Goal: Check status: Check status

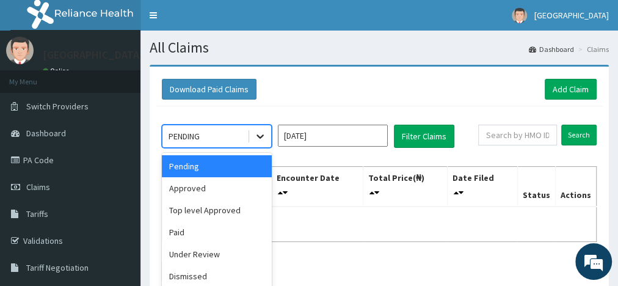
click at [261, 139] on icon at bounding box center [260, 136] width 12 height 12
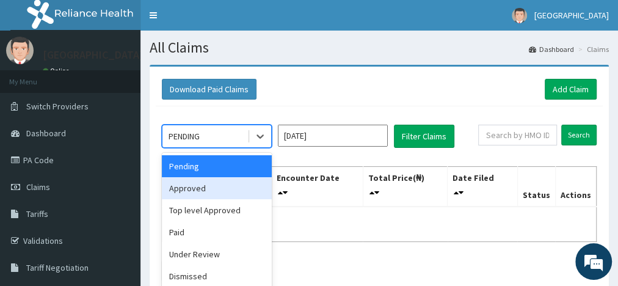
click at [199, 187] on div "Approved" at bounding box center [217, 188] width 110 height 22
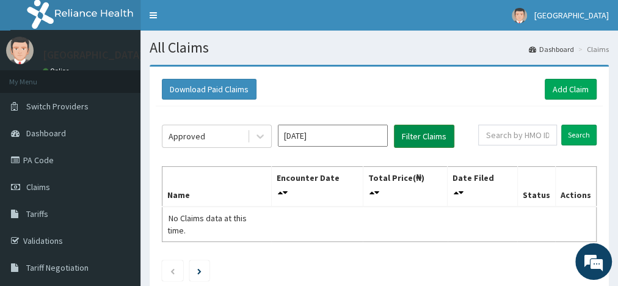
click at [427, 136] on button "Filter Claims" at bounding box center [424, 136] width 60 height 23
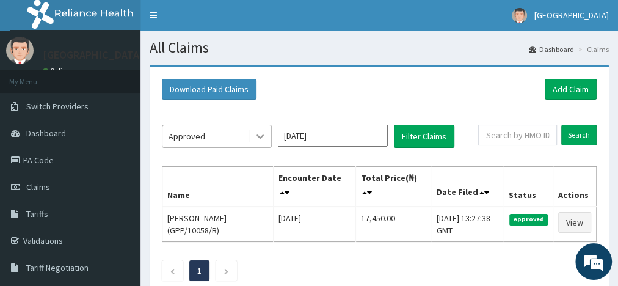
click at [257, 137] on icon at bounding box center [260, 136] width 12 height 12
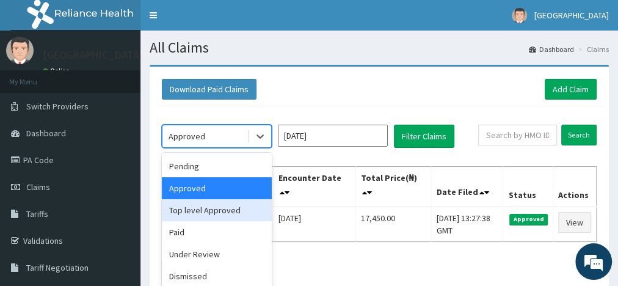
click at [209, 210] on div "Top level Approved" at bounding box center [217, 210] width 110 height 22
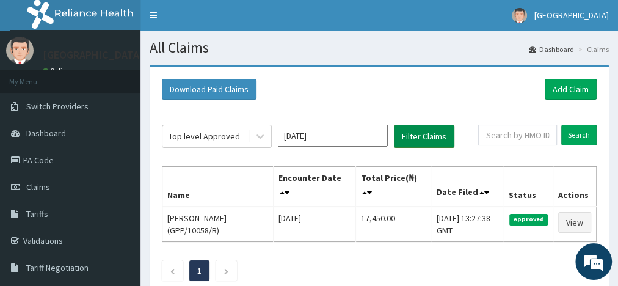
click at [415, 138] on button "Filter Claims" at bounding box center [424, 136] width 60 height 23
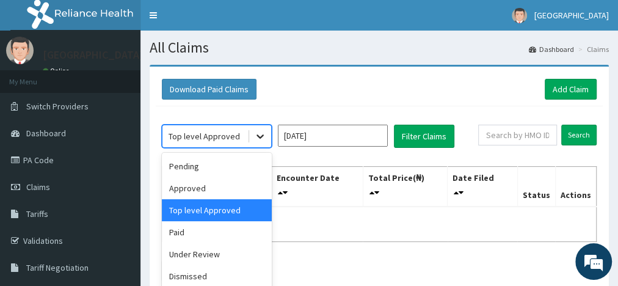
click at [260, 137] on icon at bounding box center [260, 137] width 7 height 4
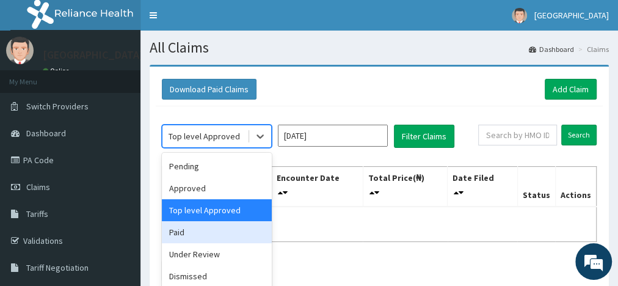
click at [189, 235] on div "Paid" at bounding box center [217, 232] width 110 height 22
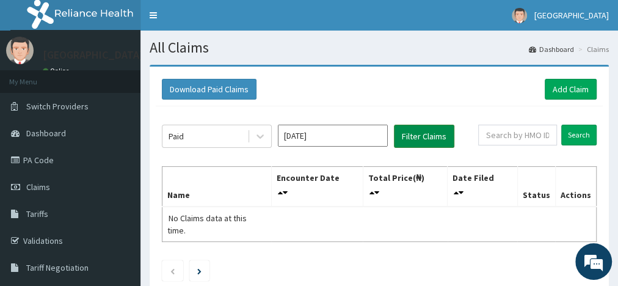
click at [416, 136] on button "Filter Claims" at bounding box center [424, 136] width 60 height 23
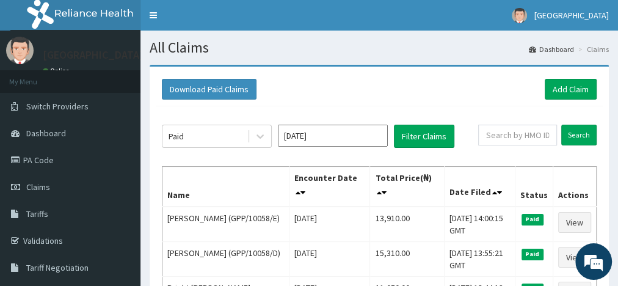
click at [362, 43] on h1 "All Claims" at bounding box center [380, 48] width 460 height 16
click at [453, 43] on h1 "All Claims" at bounding box center [380, 48] width 460 height 16
